Goal: Task Accomplishment & Management: Manage account settings

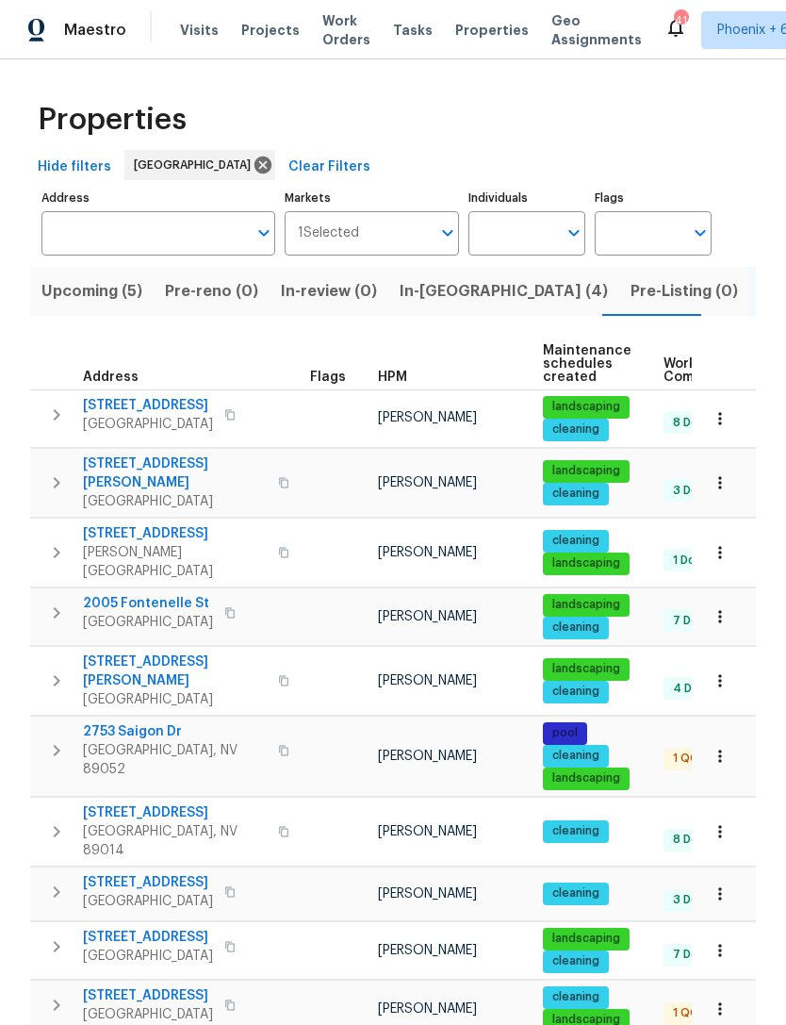
click at [521, 227] on input "Individuals" at bounding box center [512, 233] width 89 height 44
type input "[PERSON_NAME]"
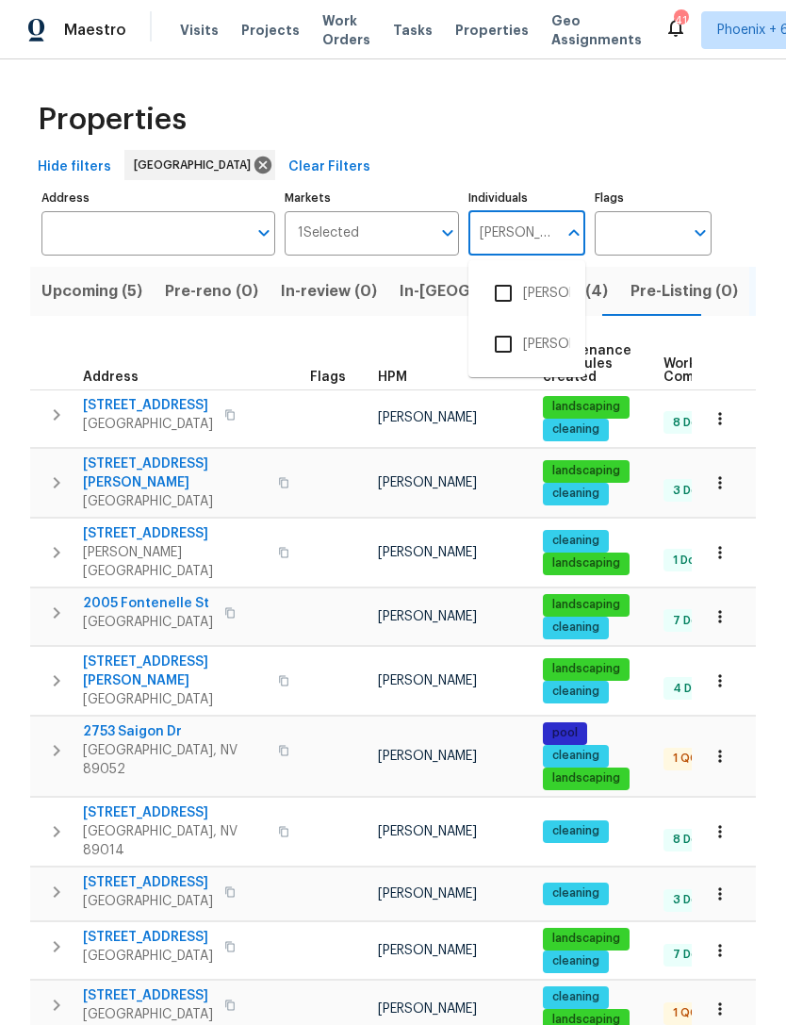
click at [518, 295] on input "checkbox" at bounding box center [504, 293] width 40 height 40
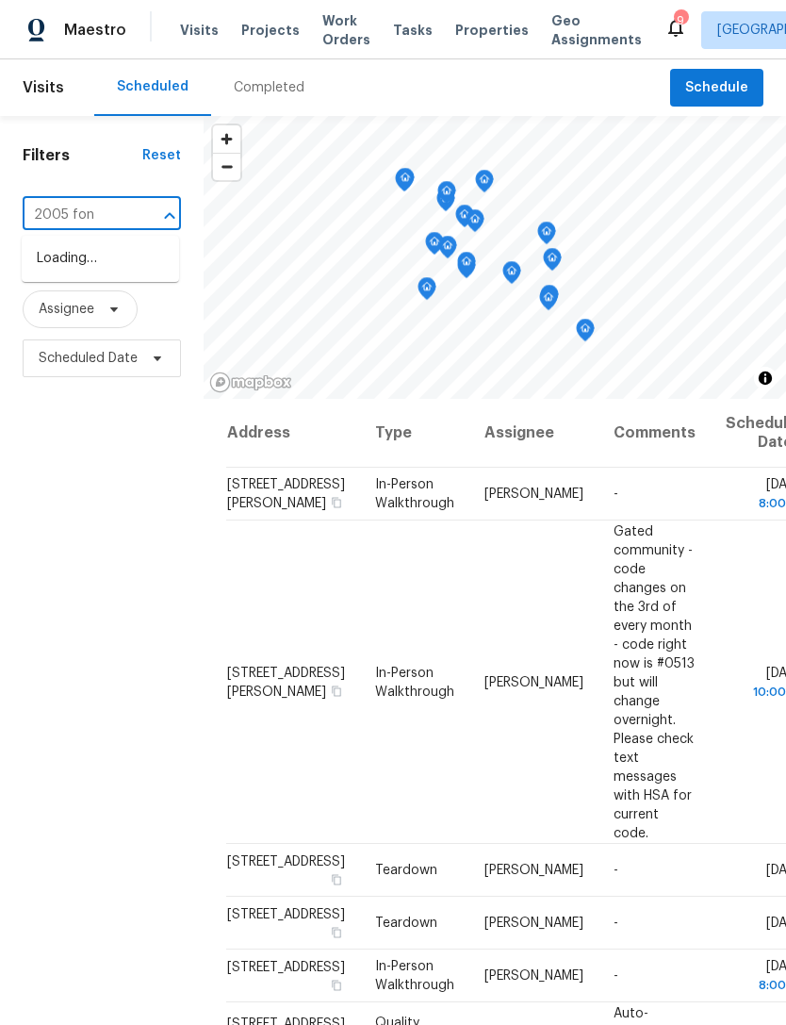
type input "2005 font"
click at [82, 274] on li "[STREET_ADDRESS]" at bounding box center [100, 258] width 157 height 31
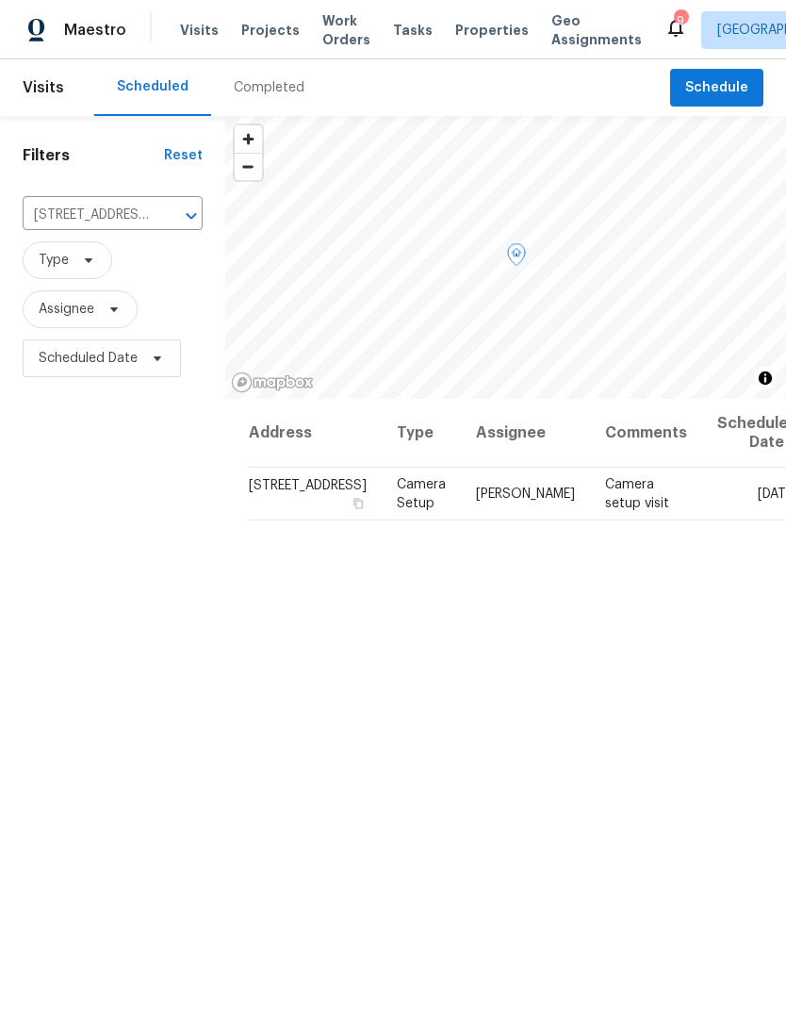
click at [0, 0] on icon at bounding box center [0, 0] width 0 height 0
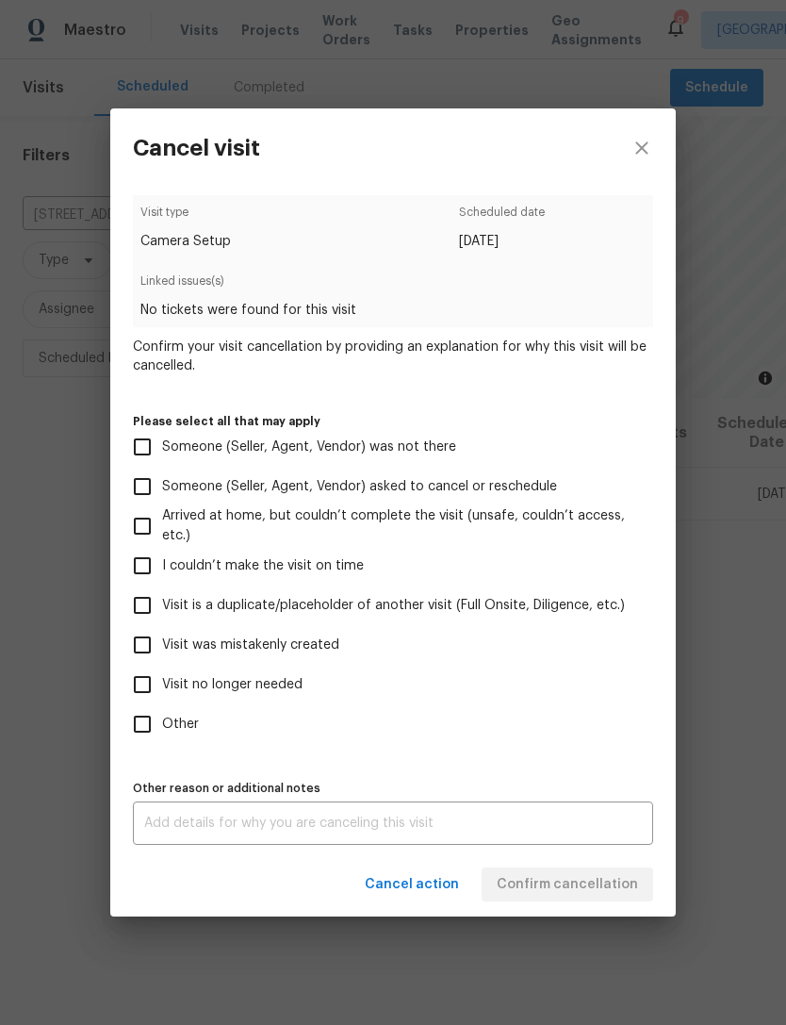
click at [287, 649] on span "Visit was mistakenly created" at bounding box center [250, 645] width 177 height 20
click at [162, 649] on input "Visit was mistakenly created" at bounding box center [143, 645] width 40 height 40
checkbox input "true"
click at [606, 882] on span "Confirm cancellation" at bounding box center [567, 885] width 141 height 24
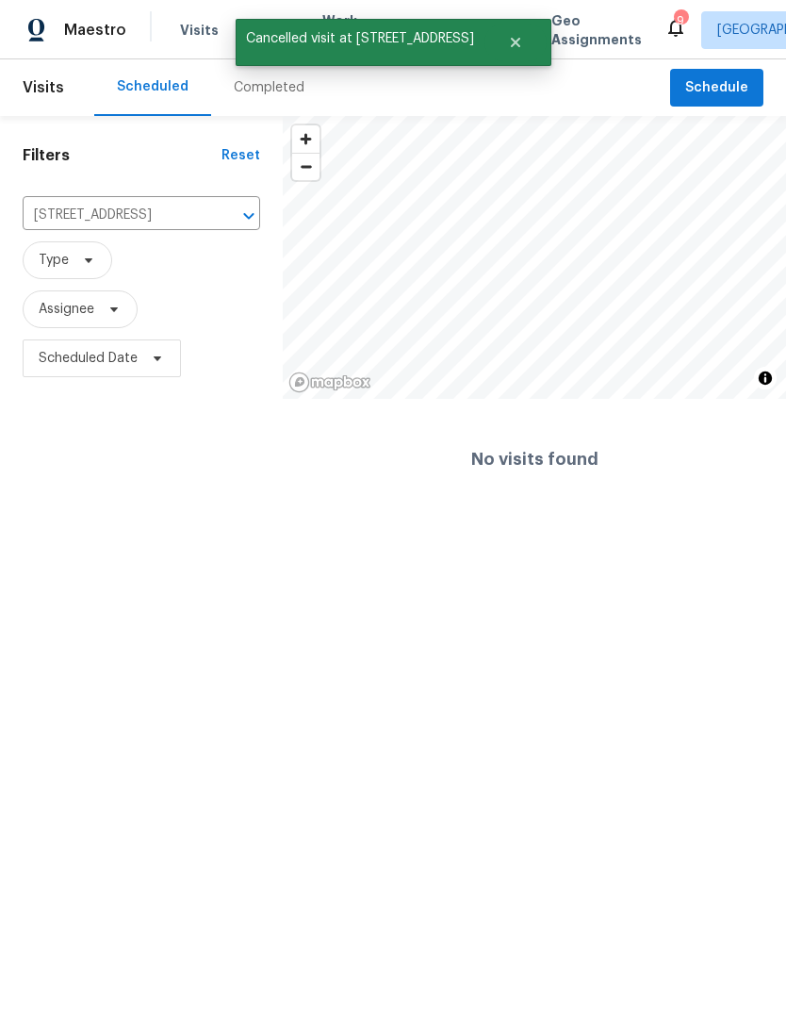
click at [225, 212] on icon "Clear" at bounding box center [224, 215] width 19 height 19
